Goal: Task Accomplishment & Management: Manage account settings

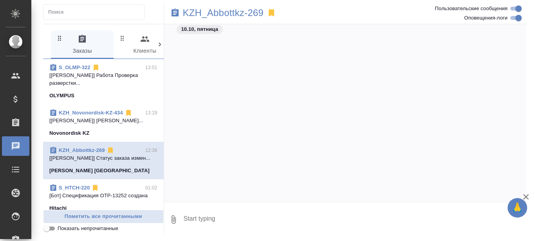
scroll to position [12291, 0]
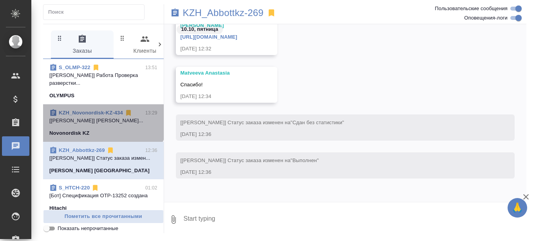
click at [99, 112] on link "KZH_Novonordisk-KZ-434" at bounding box center [91, 113] width 64 height 6
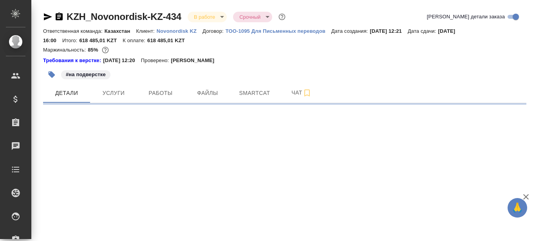
select select "RU"
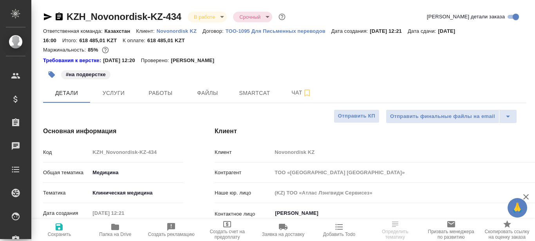
type textarea "x"
type input "Юридический"
type textarea "x"
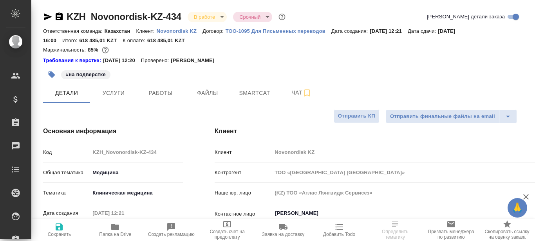
type textarea "x"
type input "Matveeva Anastasia"
type input "[PERSON_NAME]"
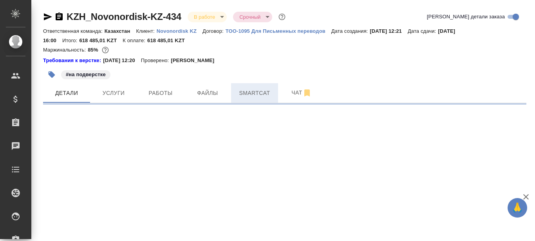
click at [257, 93] on span "Smartcat" at bounding box center [255, 93] width 38 height 10
select select "RU"
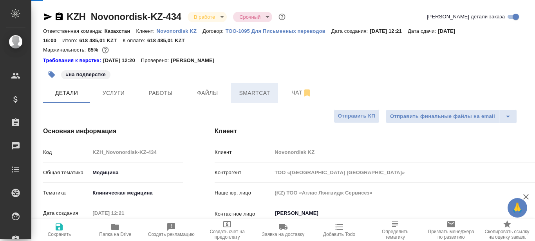
type textarea "x"
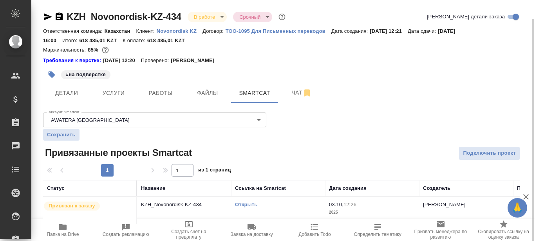
scroll to position [9, 0]
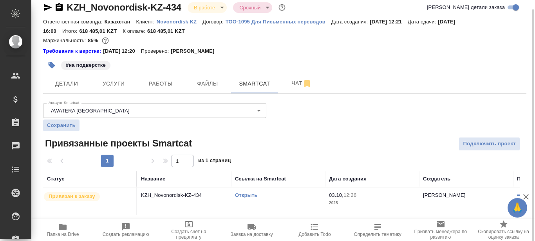
click at [243, 196] on link "Открыть" at bounding box center [246, 196] width 22 height 6
click at [246, 197] on link "Открыть" at bounding box center [246, 196] width 22 height 6
